Goal: Task Accomplishment & Management: Manage account settings

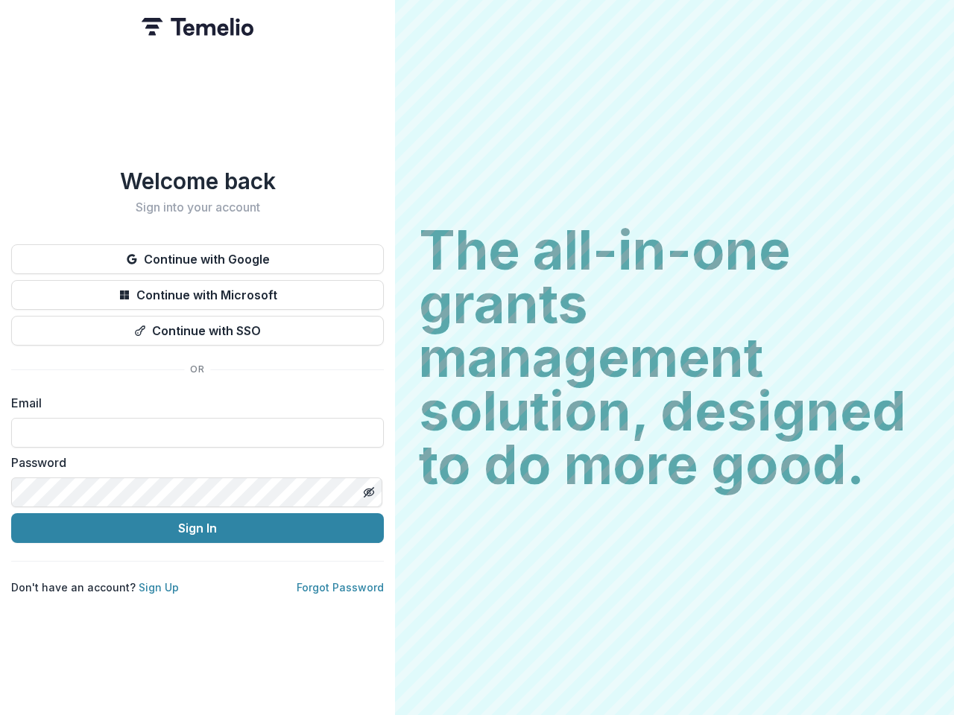
click at [477, 358] on h2 "The all-in-one grants management solution, designed to do more good." at bounding box center [674, 358] width 511 height 268
click at [197, 253] on button "Continue with Google" at bounding box center [197, 259] width 373 height 30
click at [197, 289] on button "Continue with Microsoft" at bounding box center [197, 295] width 373 height 30
click at [197, 325] on button "Continue with SSO" at bounding box center [197, 331] width 373 height 30
click at [368, 487] on div "Welcome back Sign into your account Continue with Google Continue with Microsof…" at bounding box center [197, 357] width 395 height 715
